Goal: Task Accomplishment & Management: Use online tool/utility

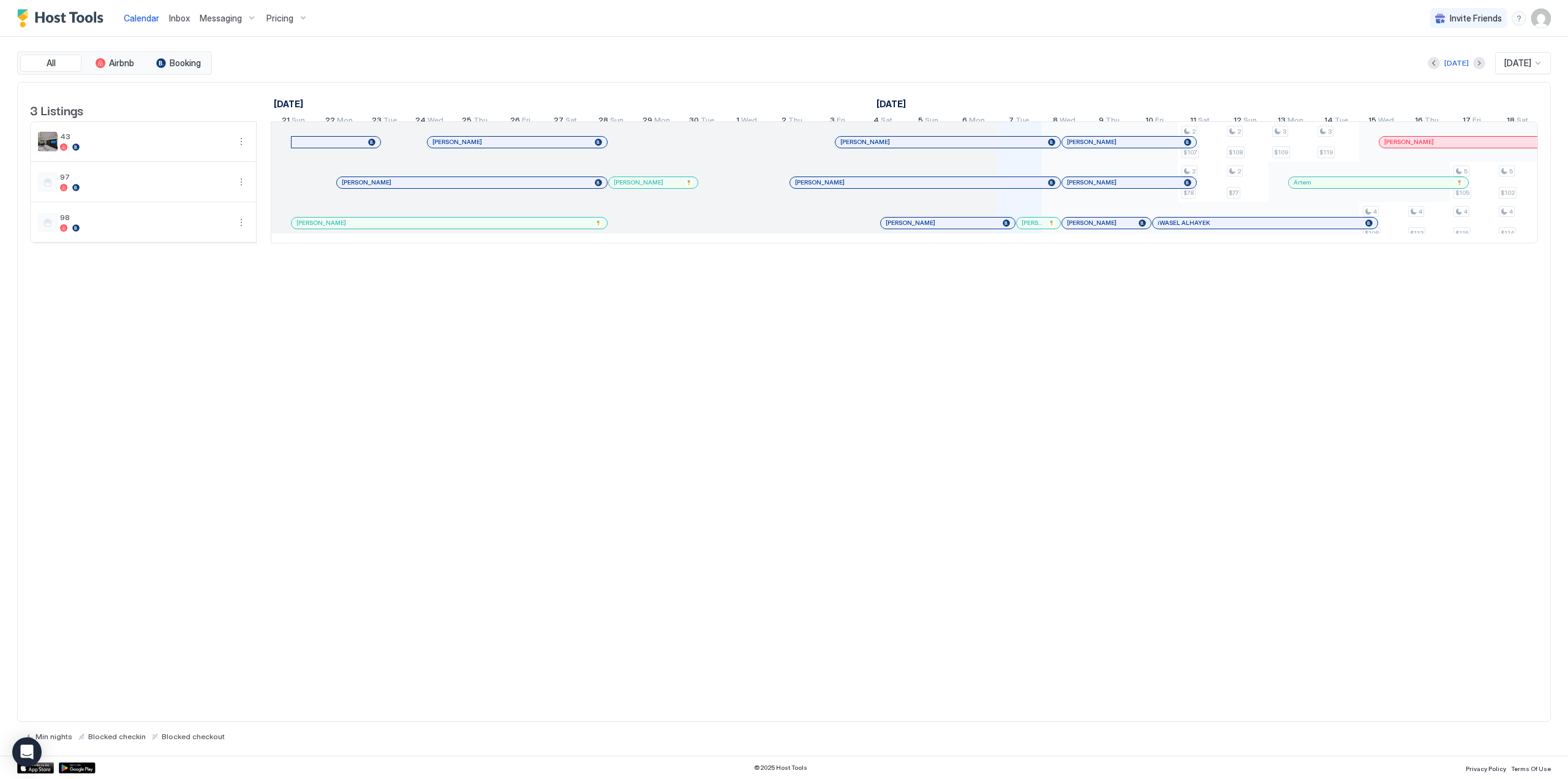
scroll to position [0, 680]
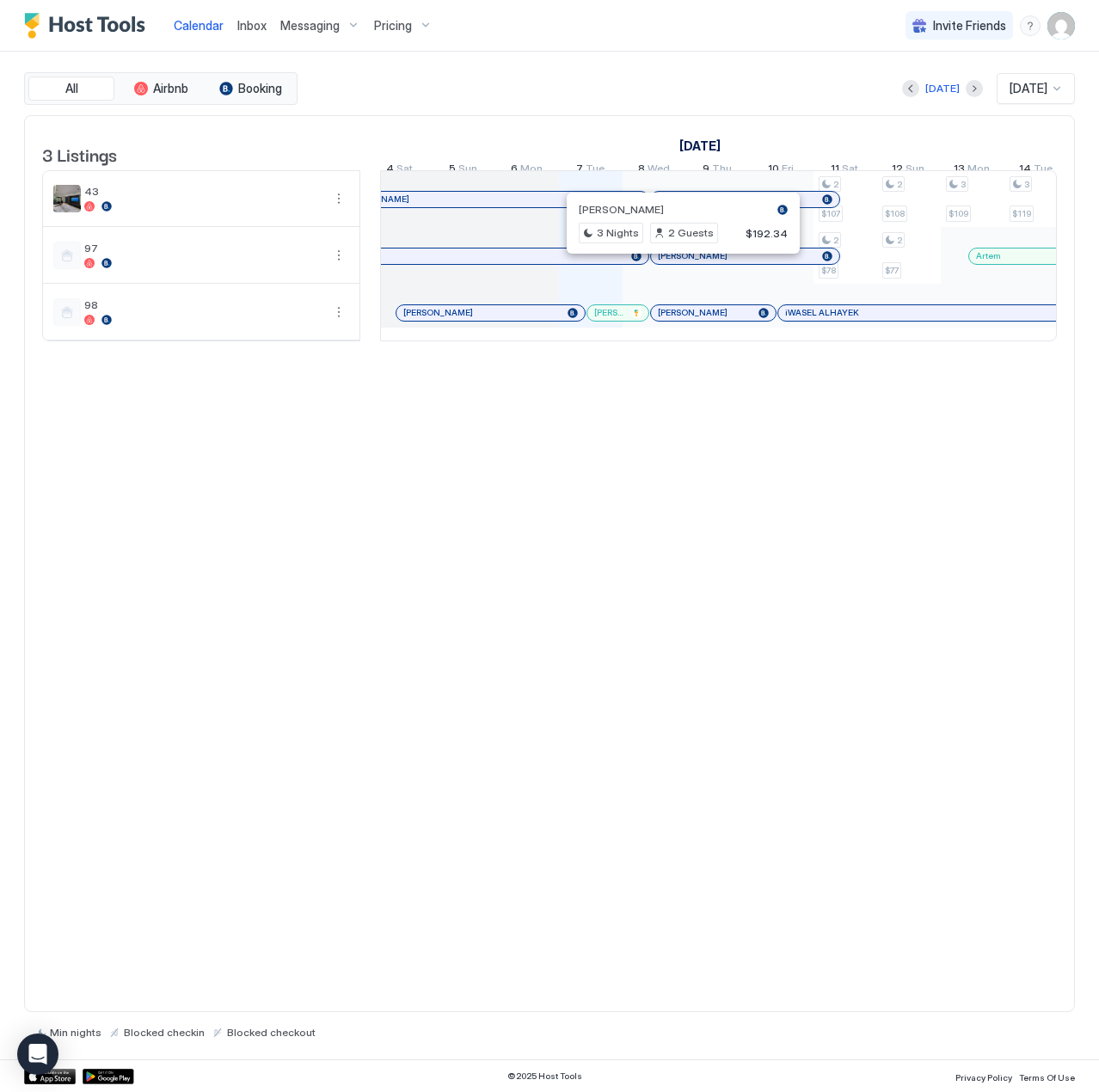
click at [677, 263] on div at bounding box center [677, 256] width 14 height 14
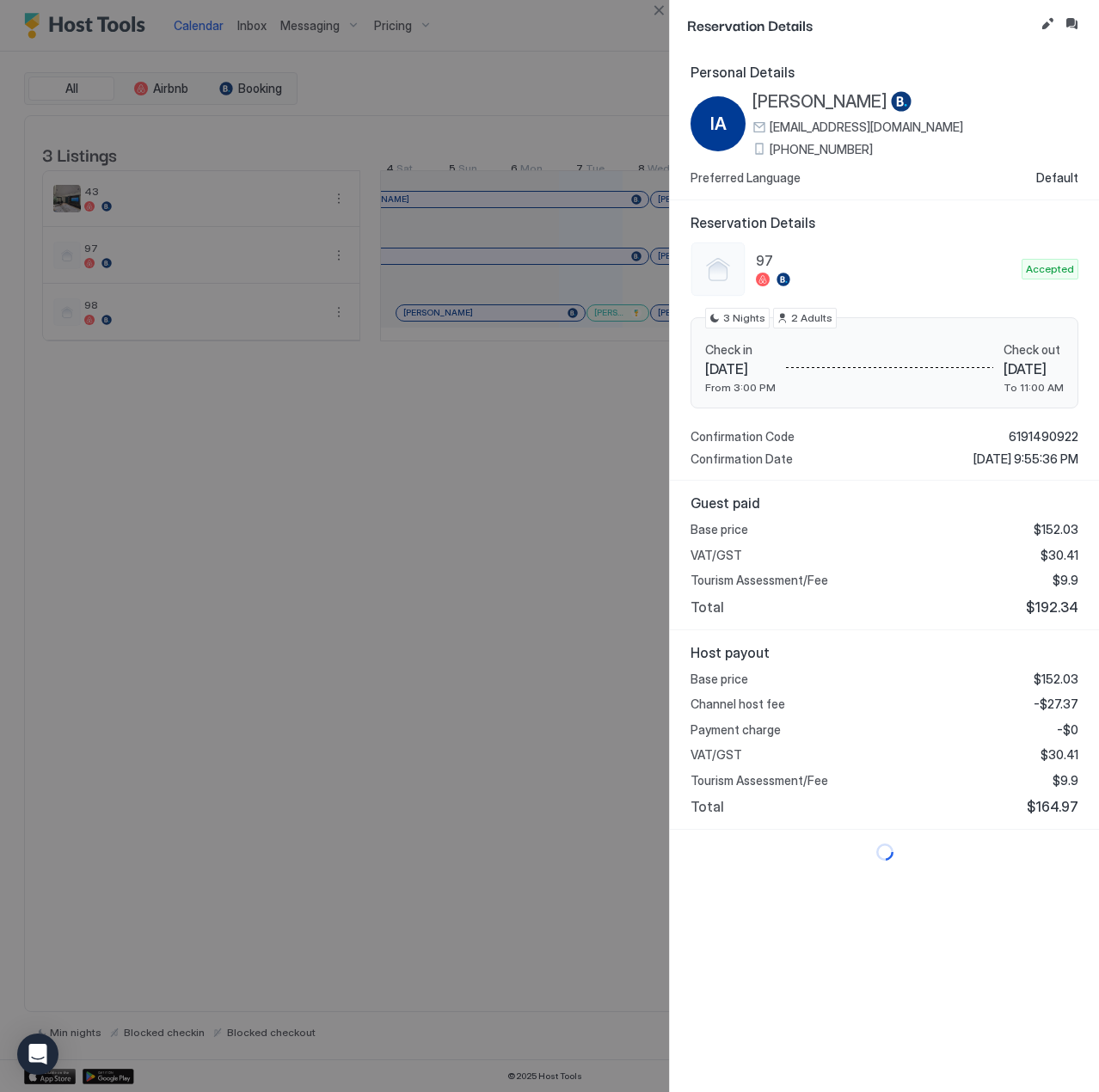
click at [814, 97] on span "[PERSON_NAME]" at bounding box center [819, 101] width 135 height 21
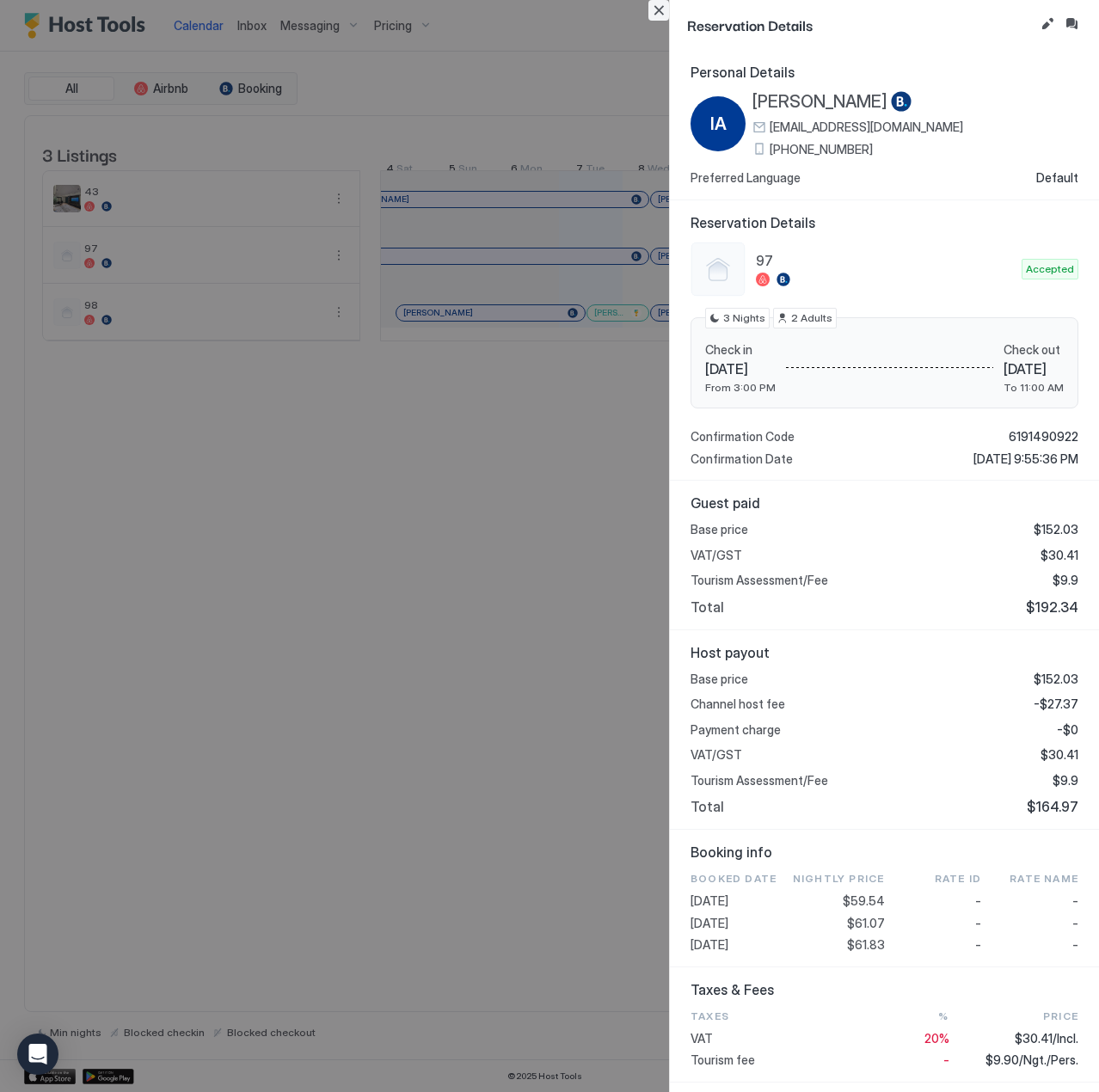
click at [656, 15] on button "Close" at bounding box center [658, 10] width 21 height 21
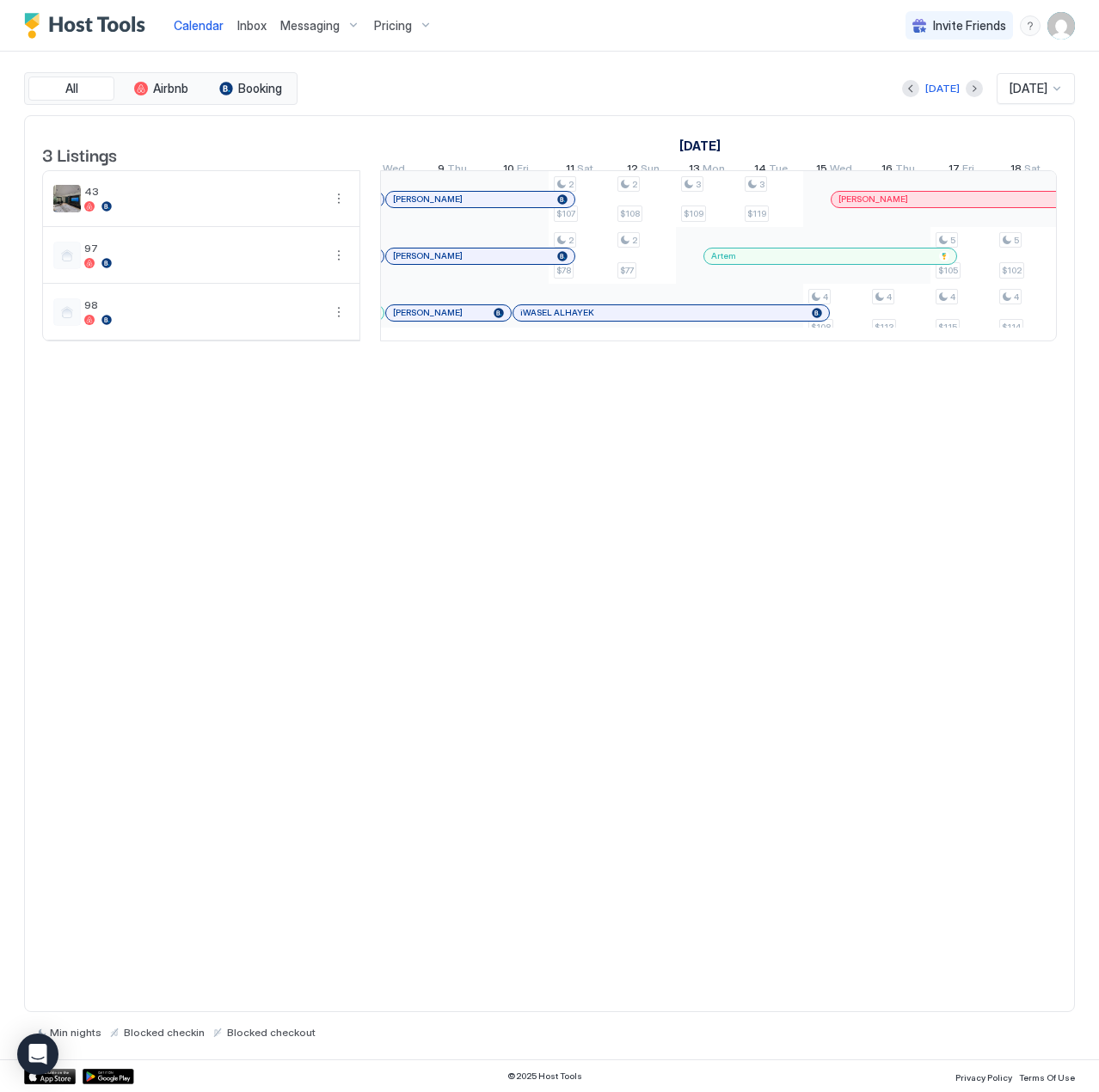
scroll to position [0, 1249]
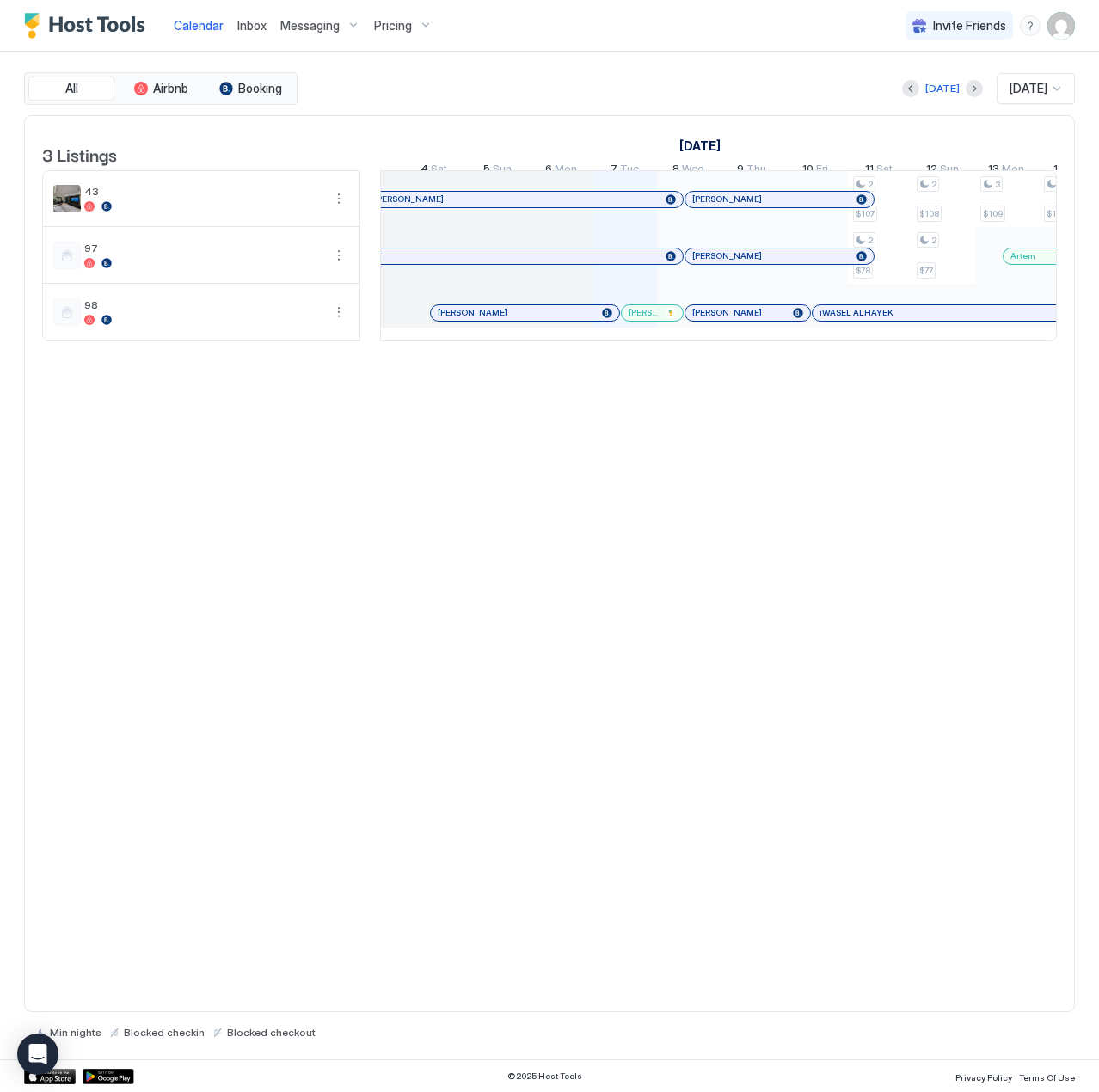
click at [648, 318] on span "[PERSON_NAME]" at bounding box center [644, 312] width 30 height 11
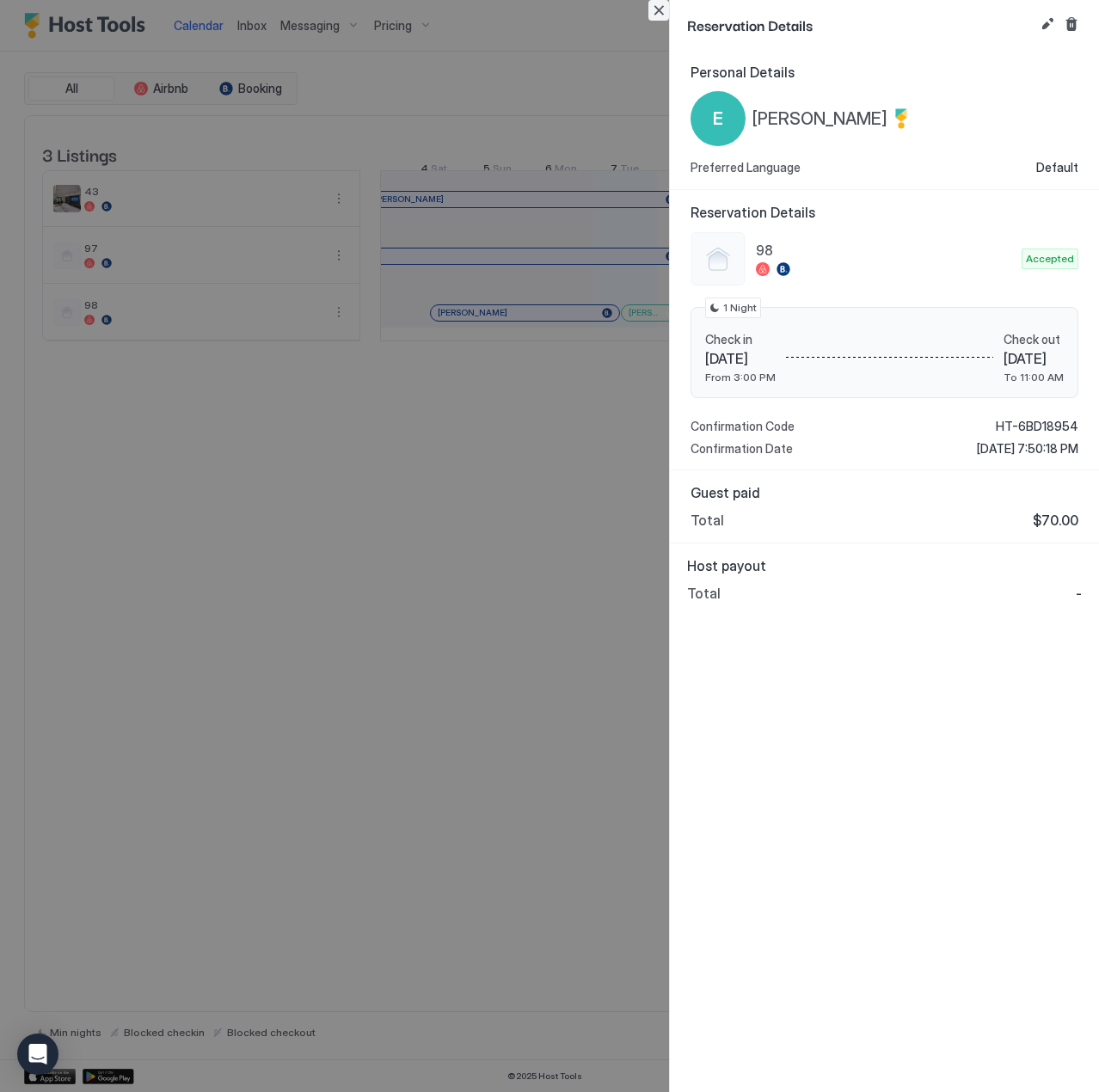
click at [660, 5] on button "Close" at bounding box center [658, 10] width 21 height 21
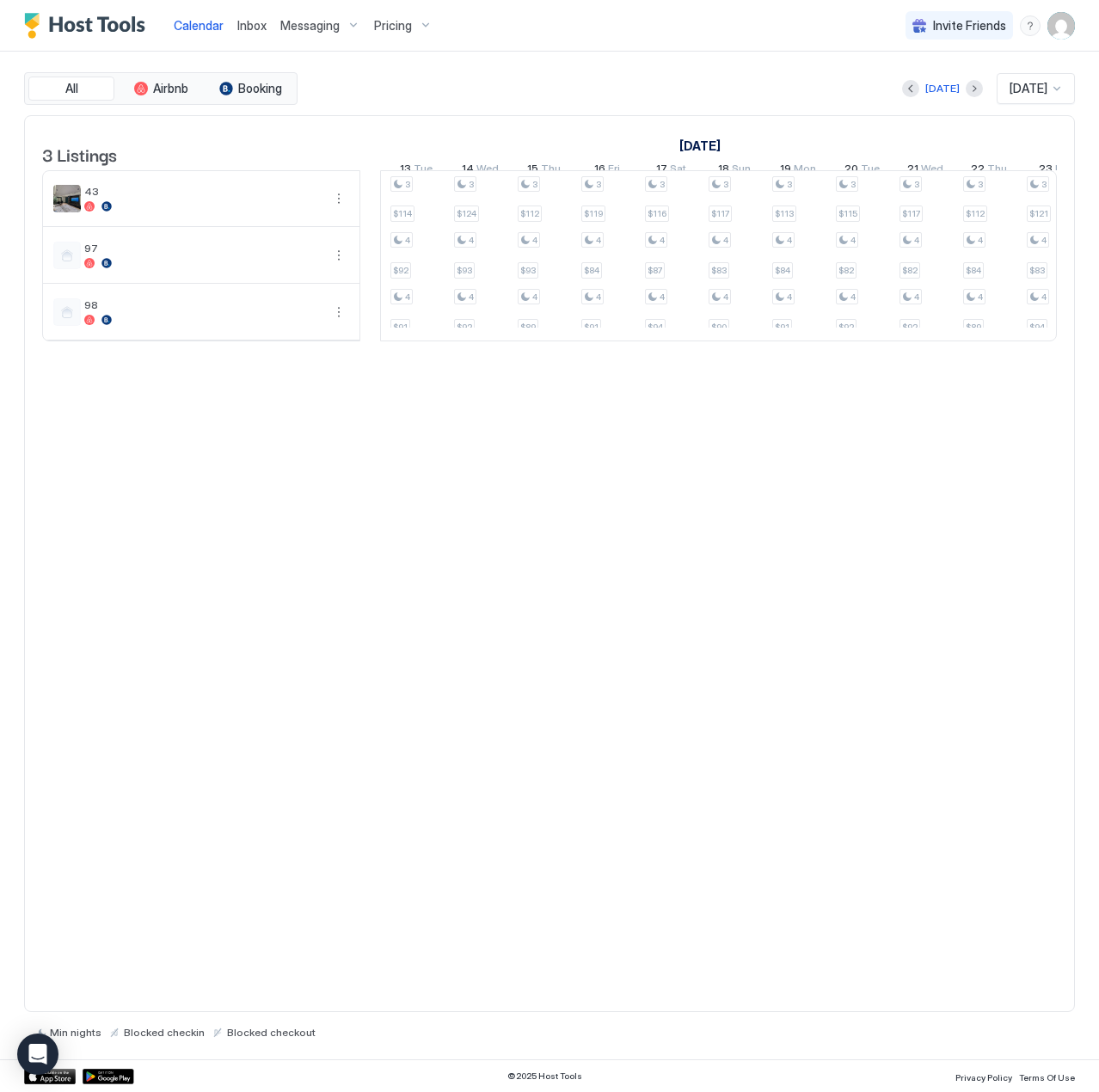
scroll to position [0, 1992]
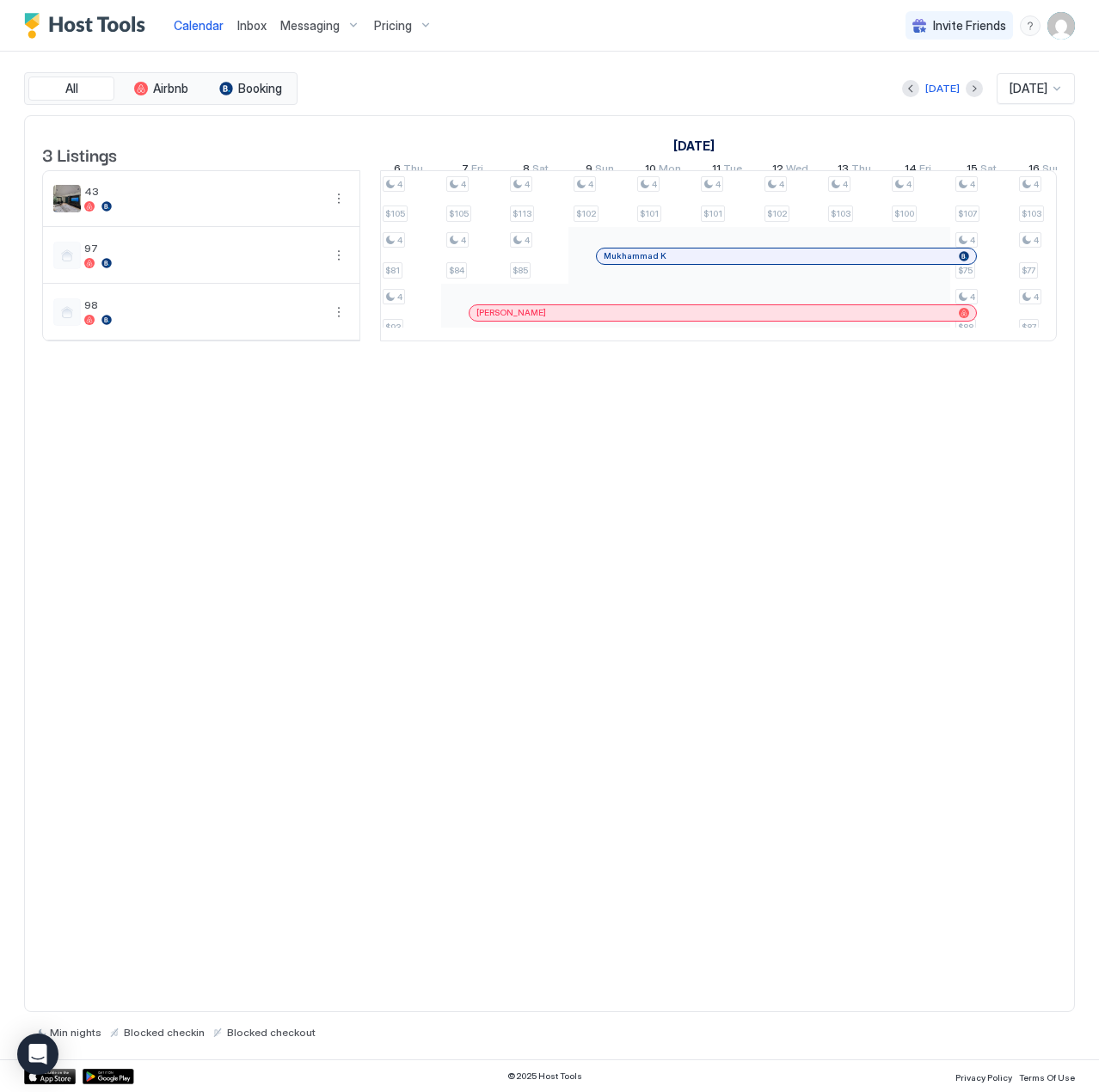
click at [746, 261] on div "Mukhammad K" at bounding box center [778, 255] width 348 height 11
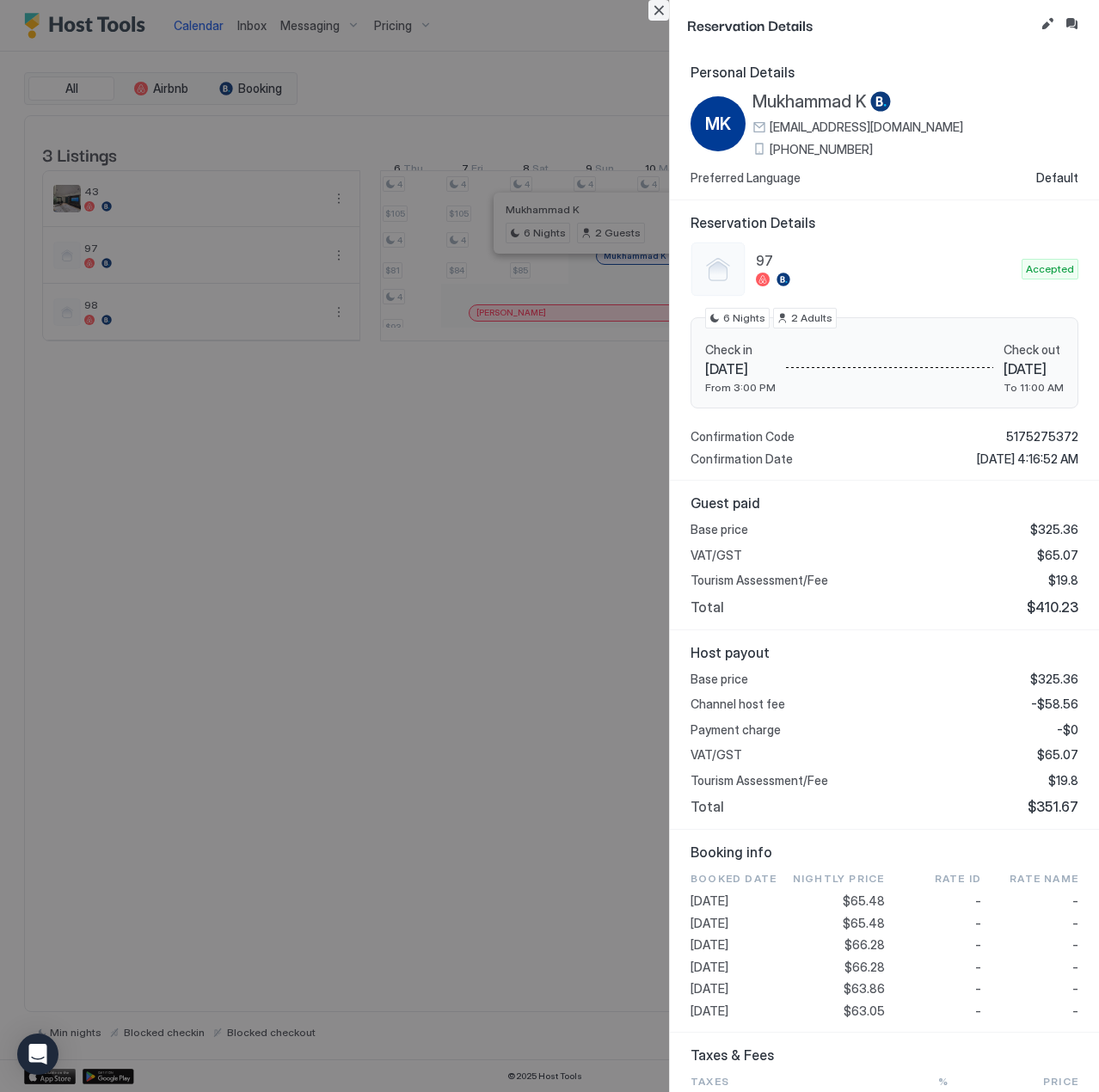
click at [664, 5] on button "Close" at bounding box center [658, 10] width 21 height 21
